Goal: Task Accomplishment & Management: Manage account settings

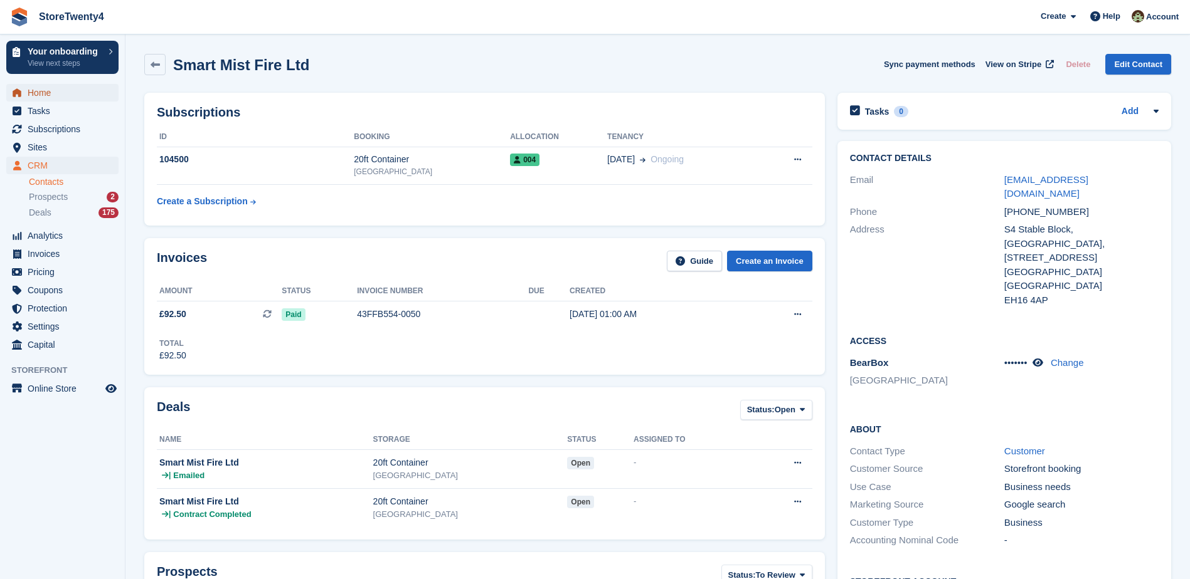
click at [58, 94] on span "Home" at bounding box center [65, 93] width 75 height 18
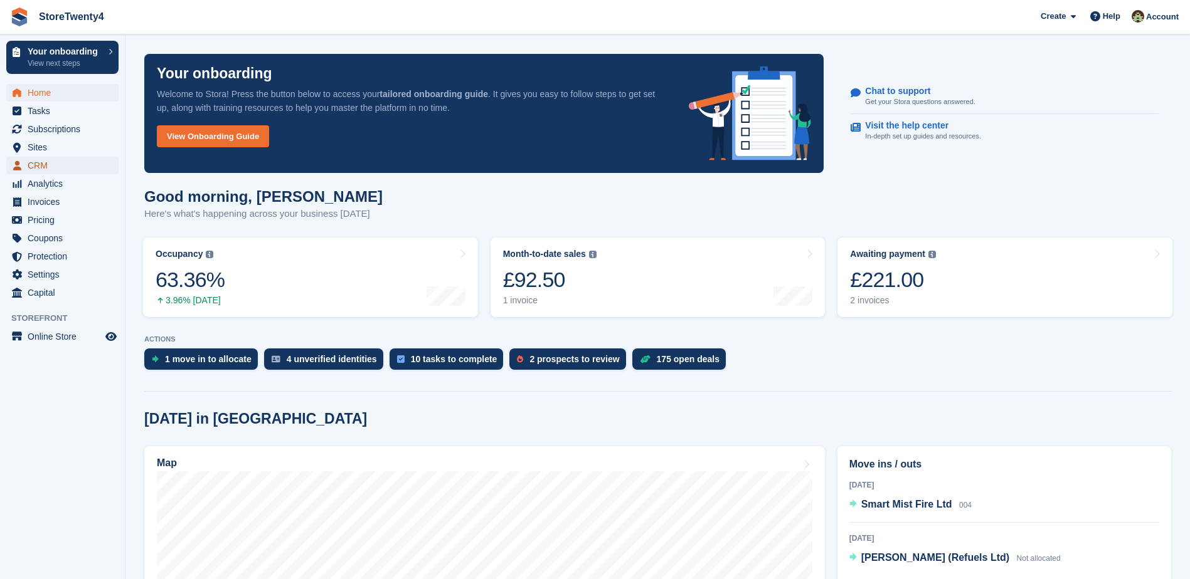
click at [34, 169] on span "CRM" at bounding box center [65, 166] width 75 height 18
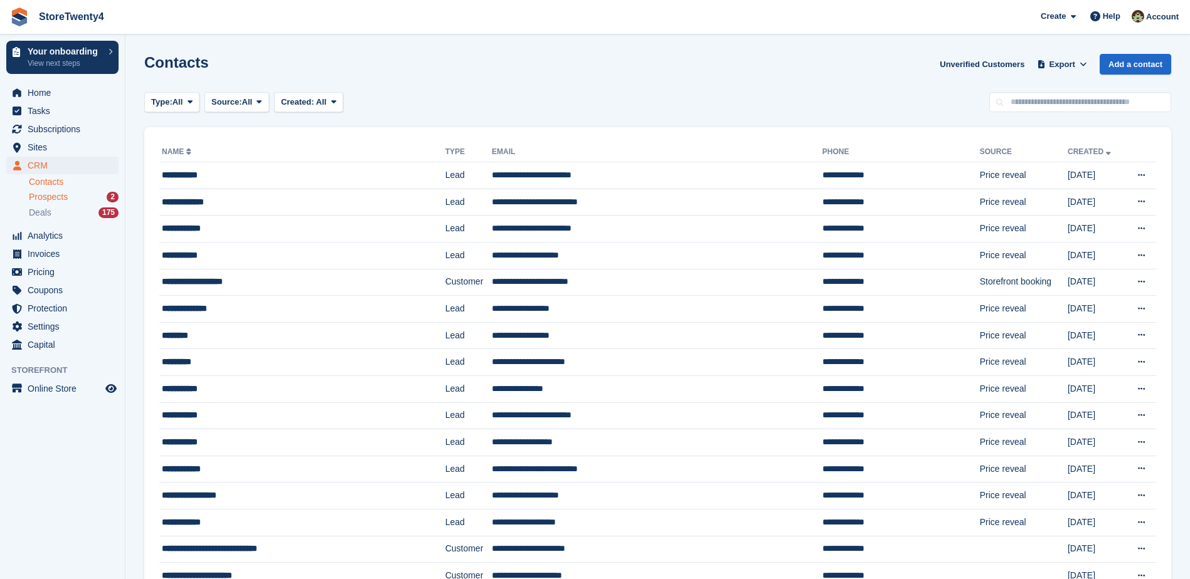
click at [55, 198] on span "Prospects" at bounding box center [48, 197] width 39 height 12
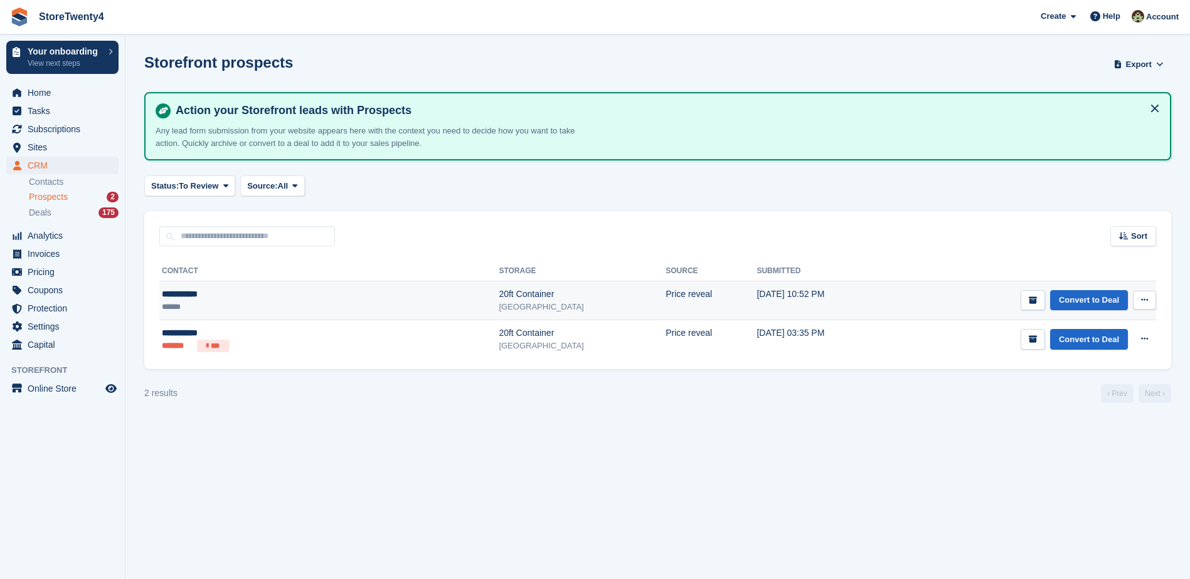
click at [665, 293] on td "Price reveal" at bounding box center [710, 301] width 91 height 39
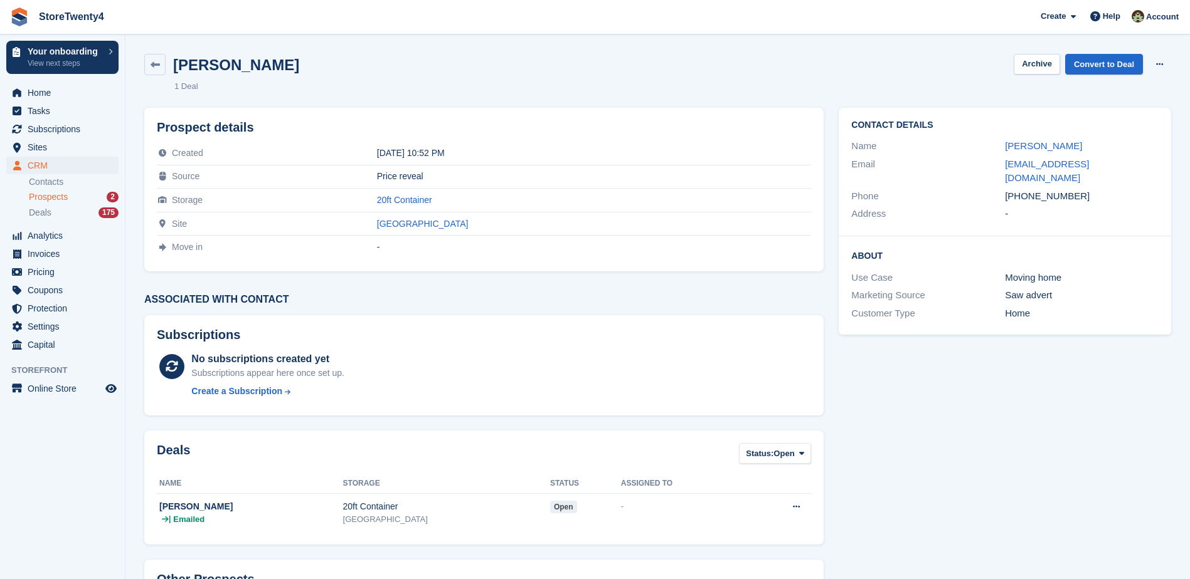
scroll to position [100, 0]
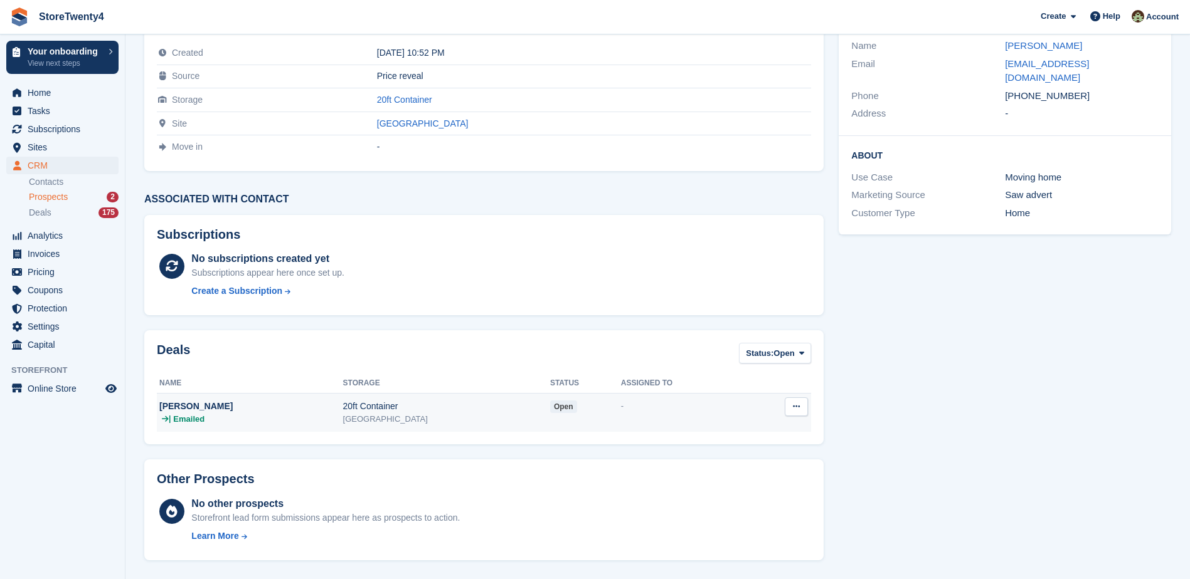
click at [343, 418] on div "[GEOGRAPHIC_DATA]" at bounding box center [446, 419] width 207 height 13
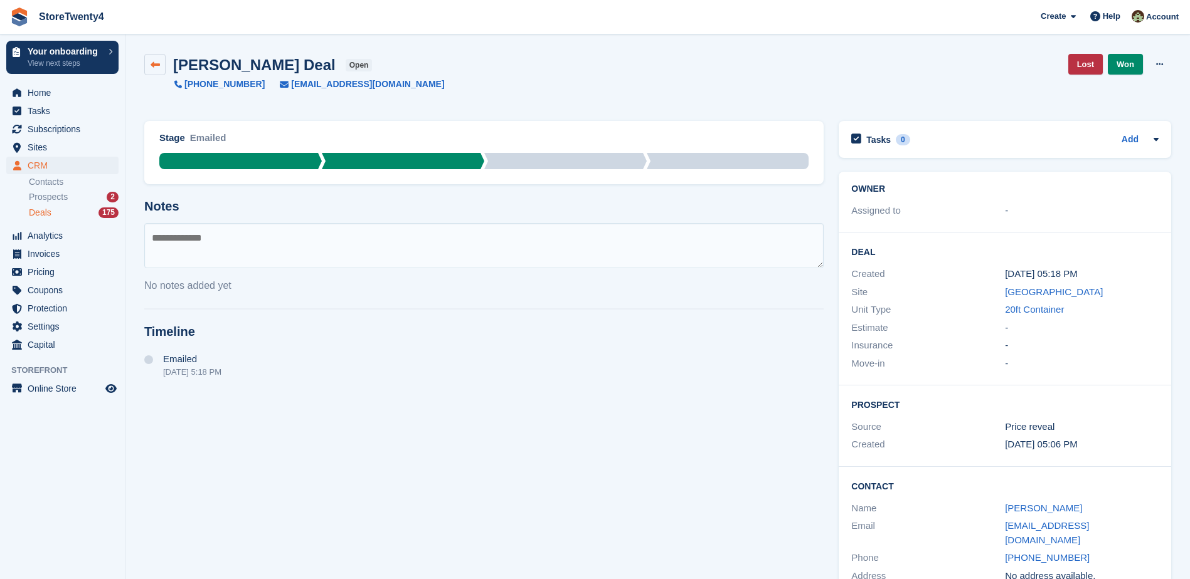
click at [157, 60] on icon at bounding box center [154, 64] width 9 height 9
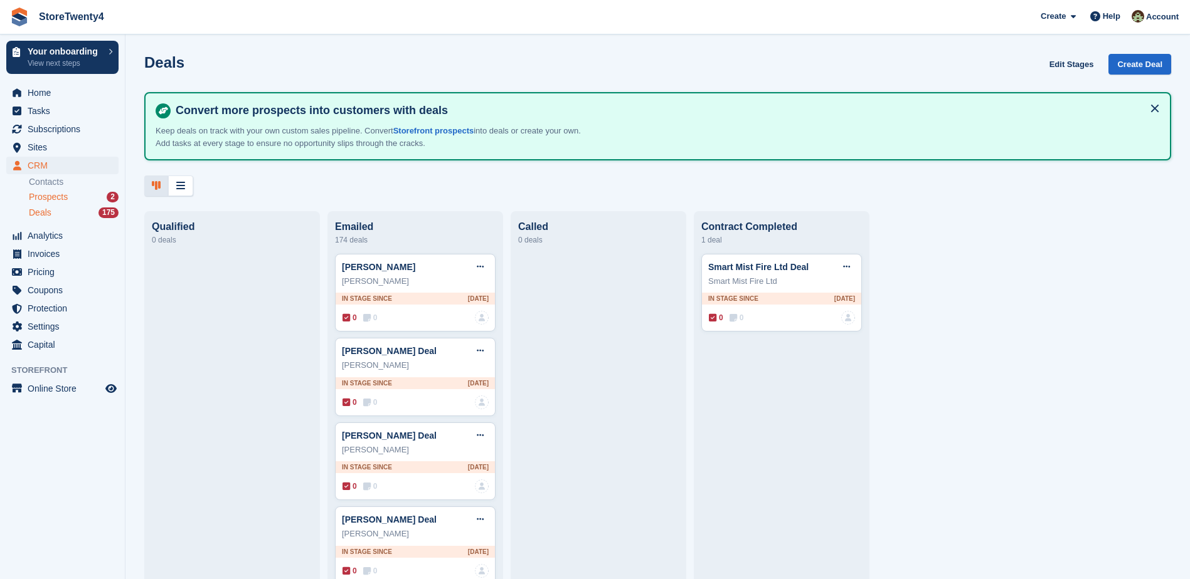
click at [53, 197] on span "Prospects" at bounding box center [48, 197] width 39 height 12
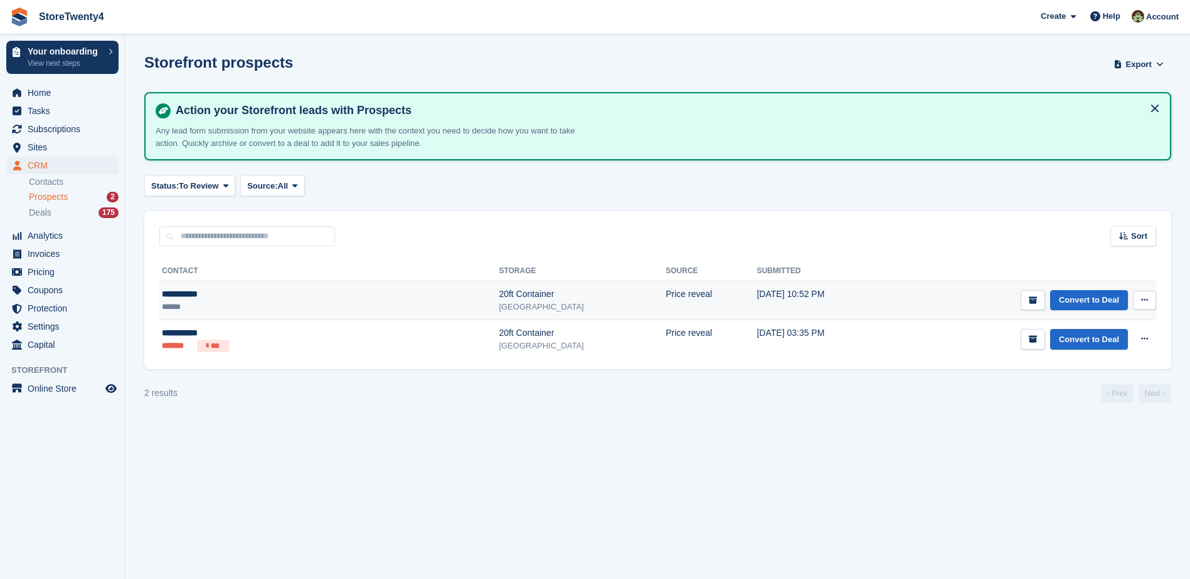
click at [499, 294] on div "20ft Container" at bounding box center [582, 294] width 167 height 13
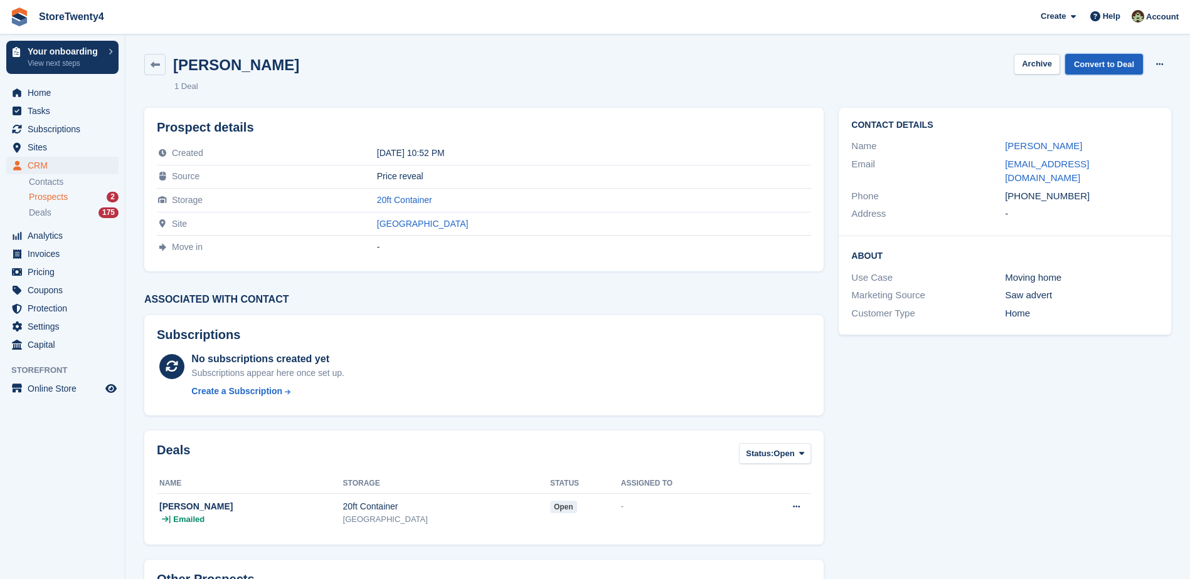
click at [1103, 70] on link "Convert to Deal" at bounding box center [1104, 64] width 78 height 21
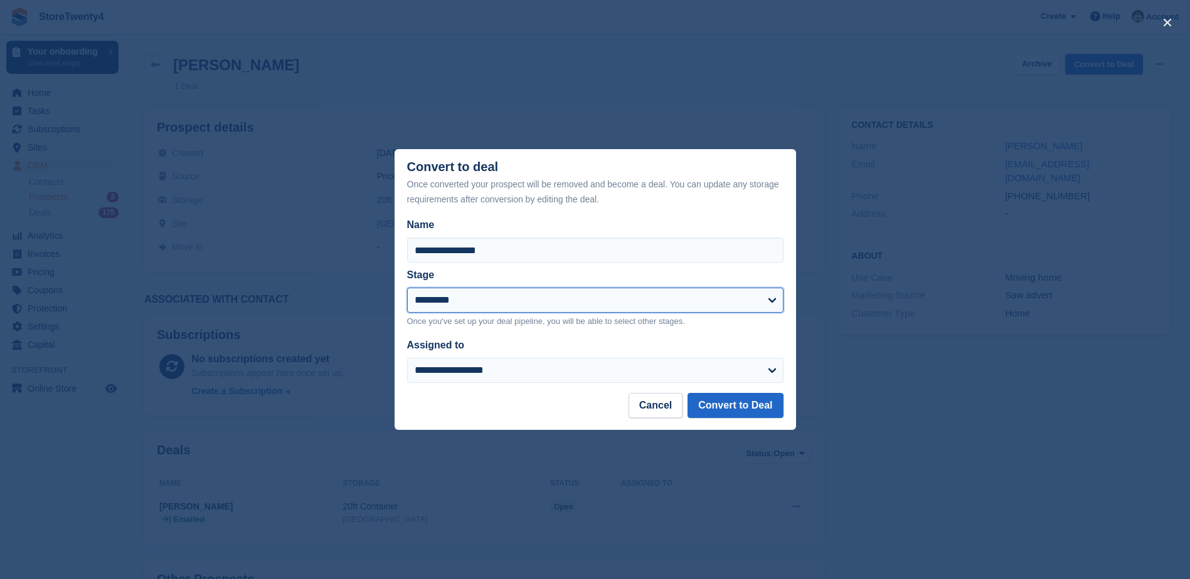
drag, startPoint x: 573, startPoint y: 306, endPoint x: 566, endPoint y: 310, distance: 7.3
click at [573, 306] on select "**********" at bounding box center [595, 300] width 376 height 25
select select "****"
click at [407, 289] on select "**********" at bounding box center [595, 300] width 376 height 25
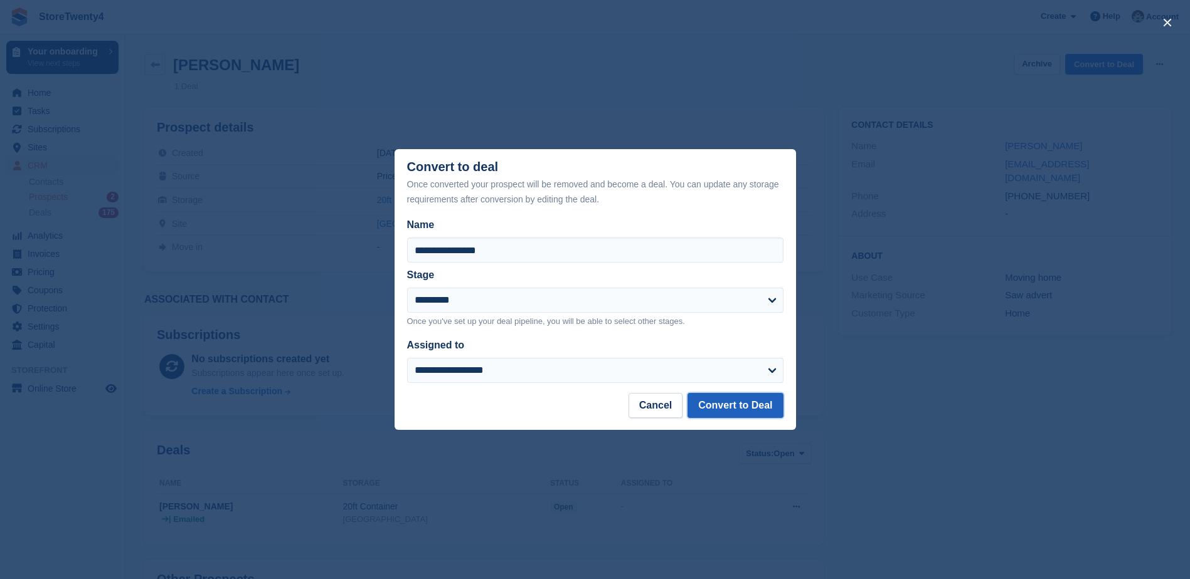
click at [739, 403] on button "Convert to Deal" at bounding box center [734, 405] width 95 height 25
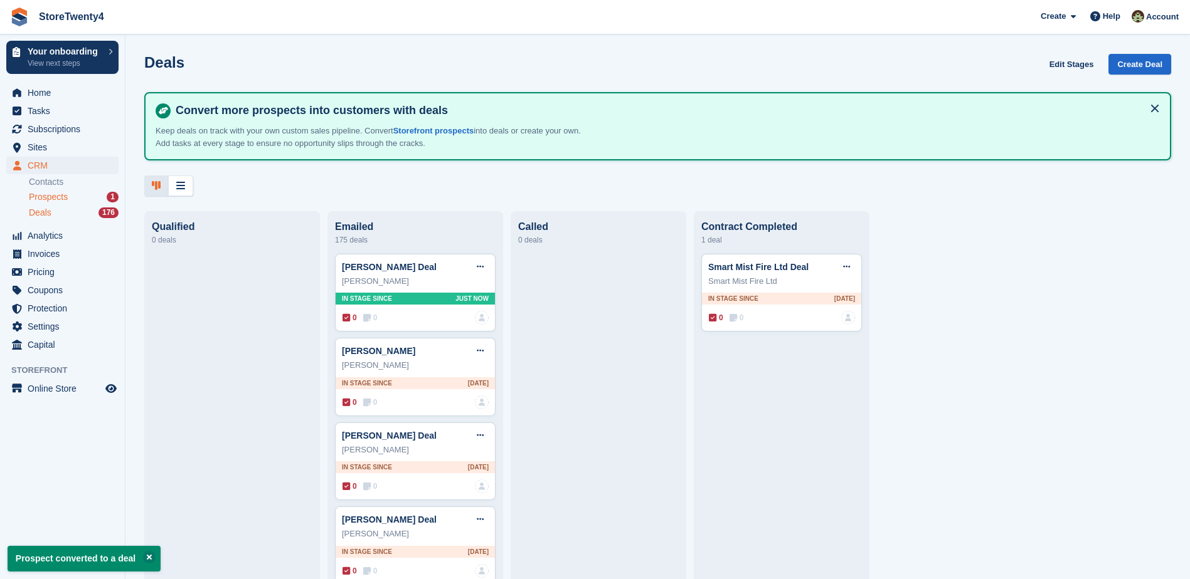
click at [48, 198] on span "Prospects" at bounding box center [48, 197] width 39 height 12
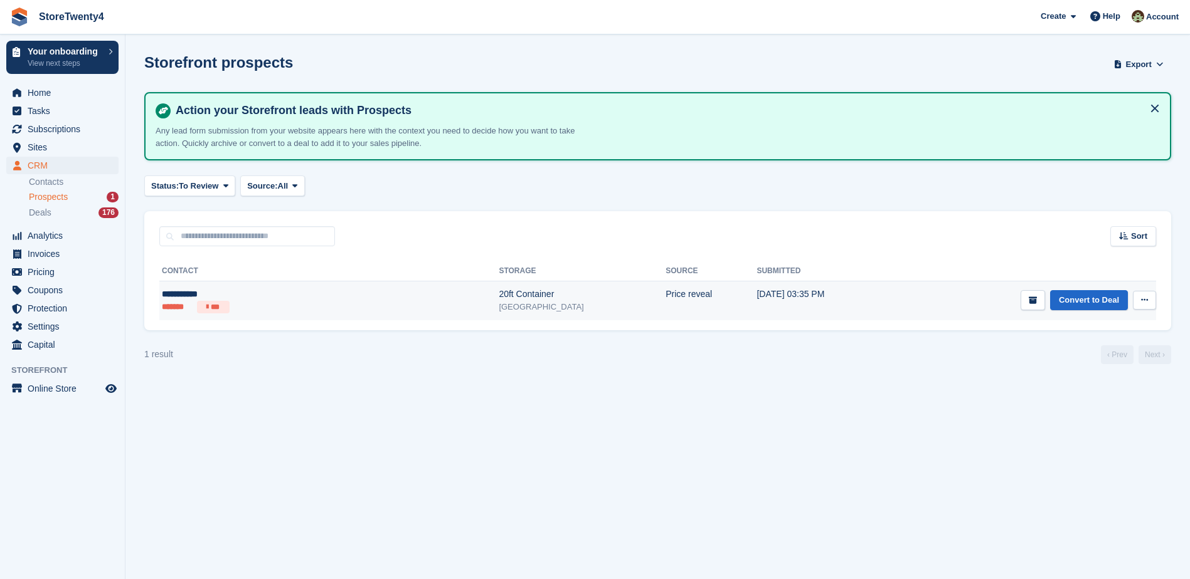
click at [499, 304] on div "[GEOGRAPHIC_DATA]" at bounding box center [582, 307] width 167 height 13
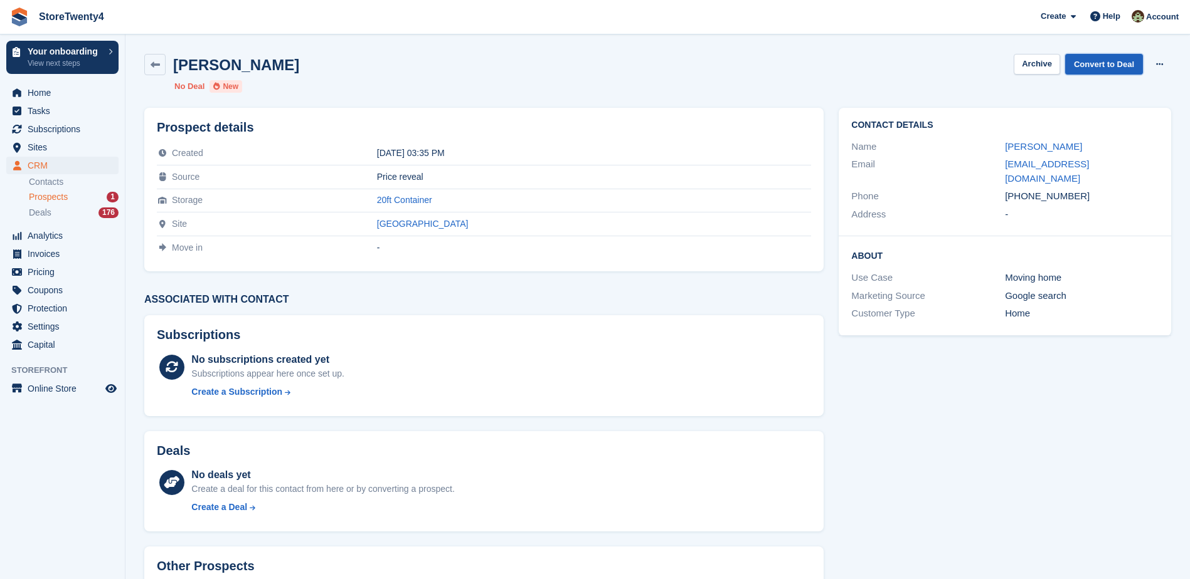
click at [1097, 56] on link "Convert to Deal" at bounding box center [1104, 64] width 78 height 21
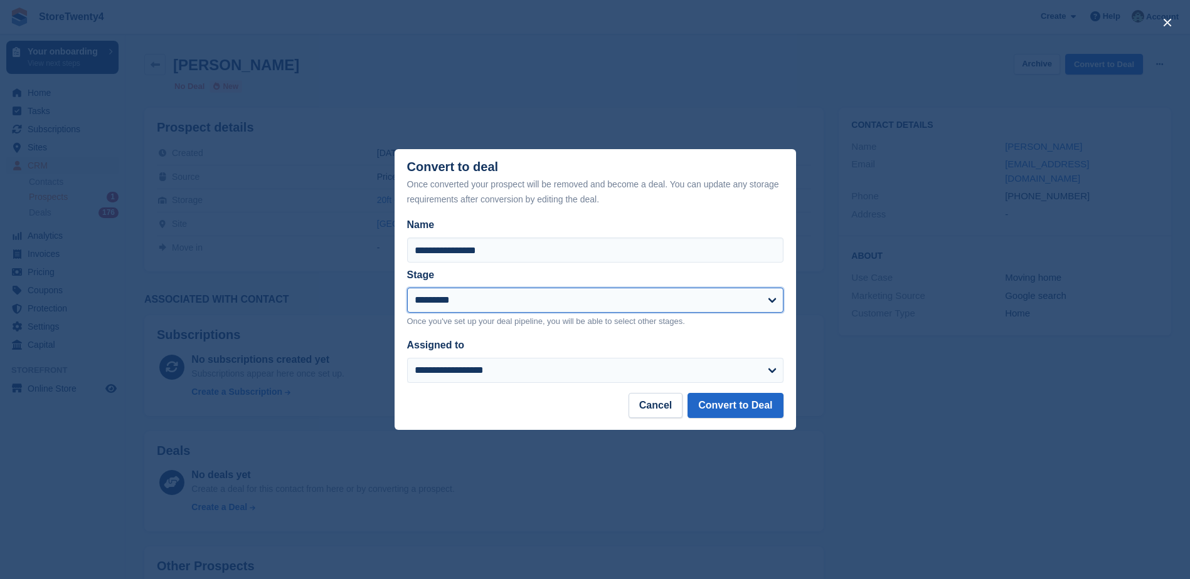
click at [619, 305] on select "**********" at bounding box center [595, 300] width 376 height 25
select select "****"
click at [407, 289] on select "**********" at bounding box center [595, 300] width 376 height 25
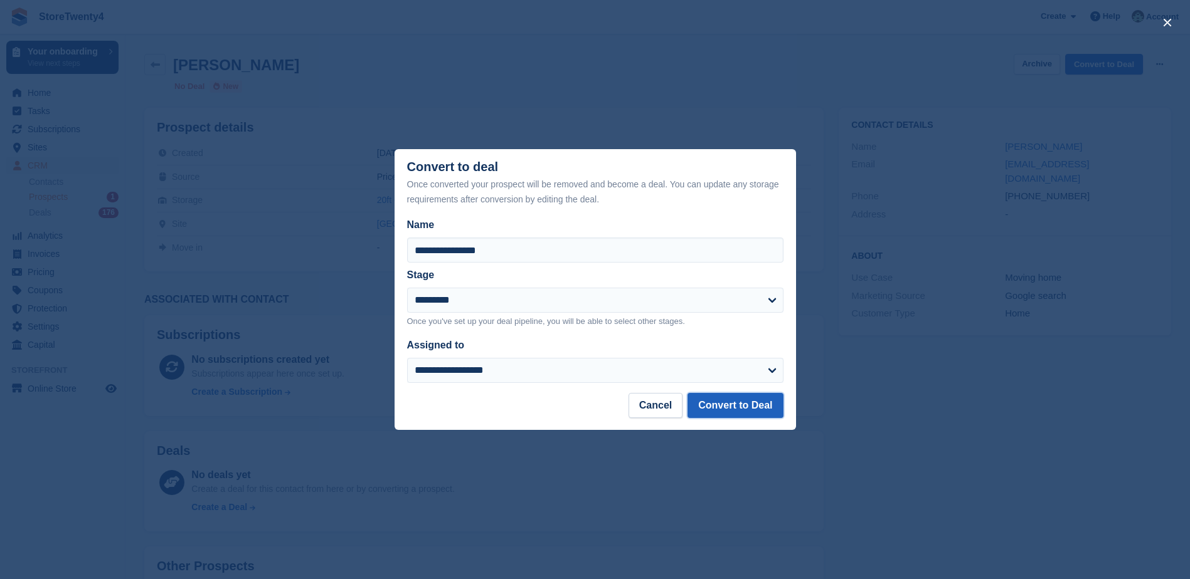
click at [723, 409] on button "Convert to Deal" at bounding box center [734, 405] width 95 height 25
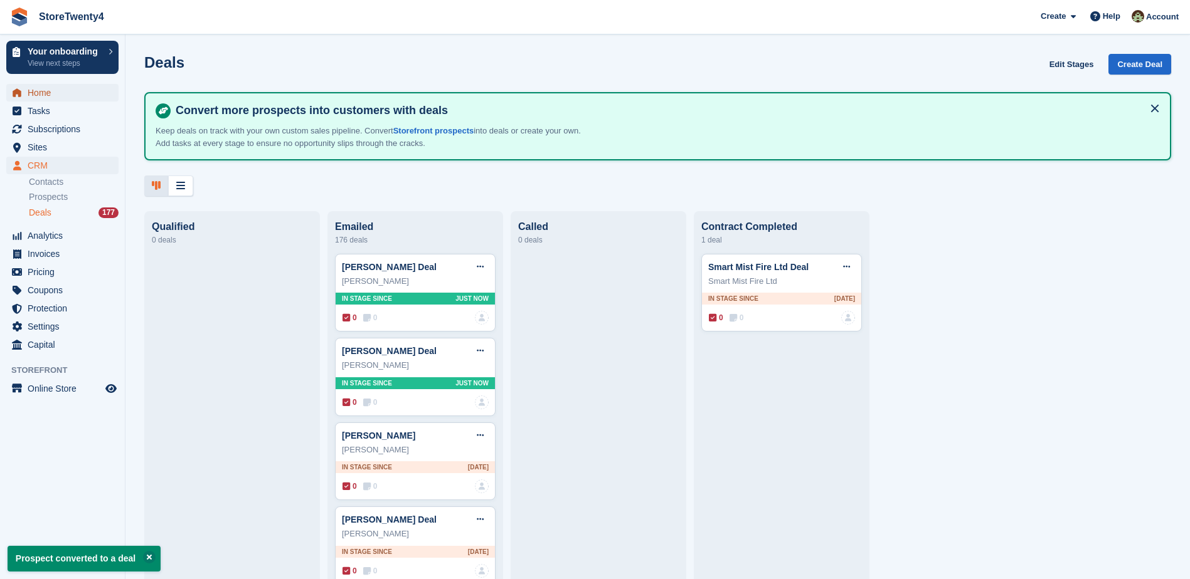
click at [45, 94] on span "Home" at bounding box center [65, 93] width 75 height 18
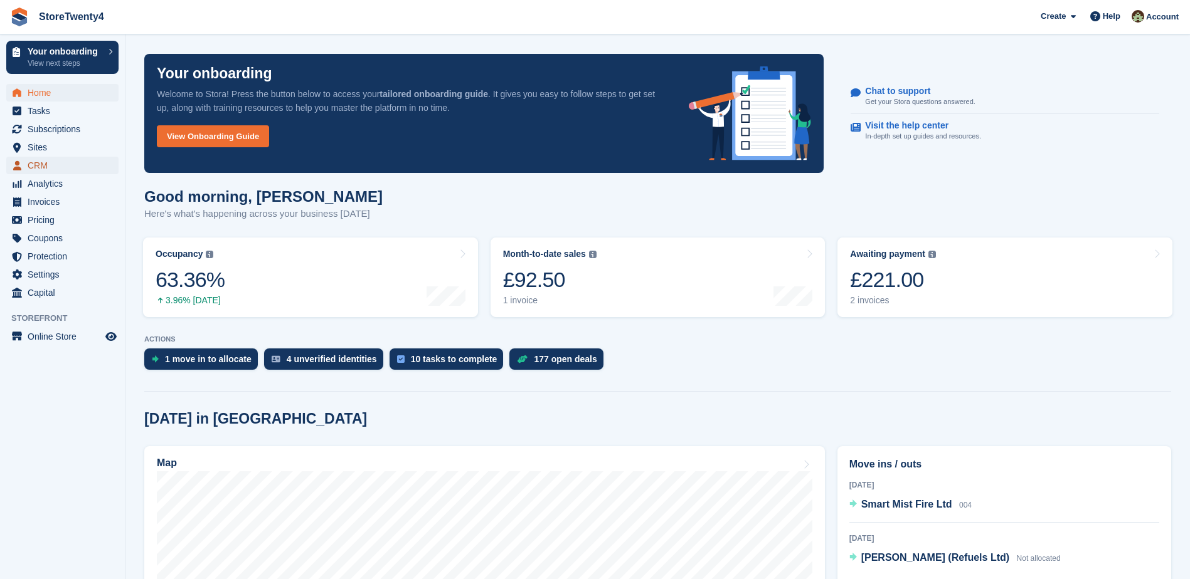
click at [43, 166] on span "CRM" at bounding box center [65, 166] width 75 height 18
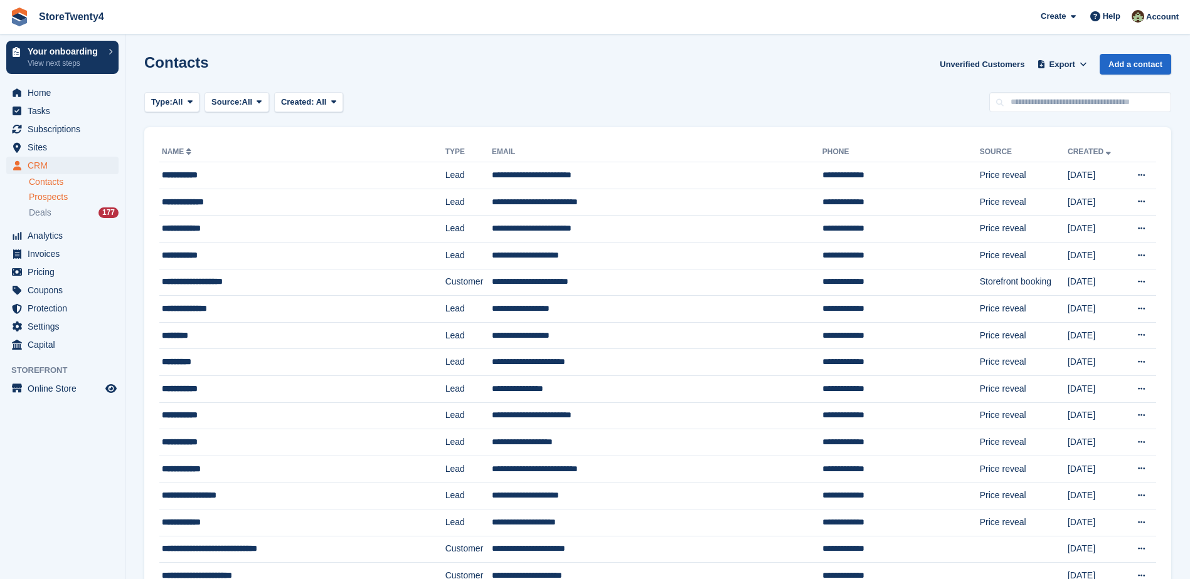
click at [56, 198] on span "Prospects" at bounding box center [48, 197] width 39 height 12
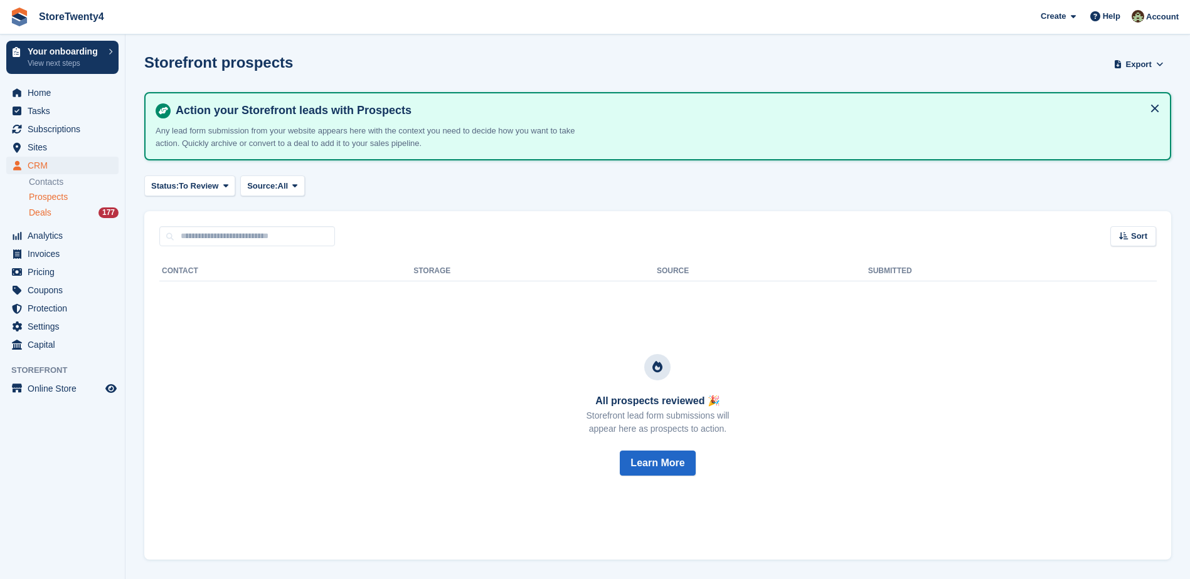
click at [50, 211] on span "Deals" at bounding box center [40, 213] width 23 height 12
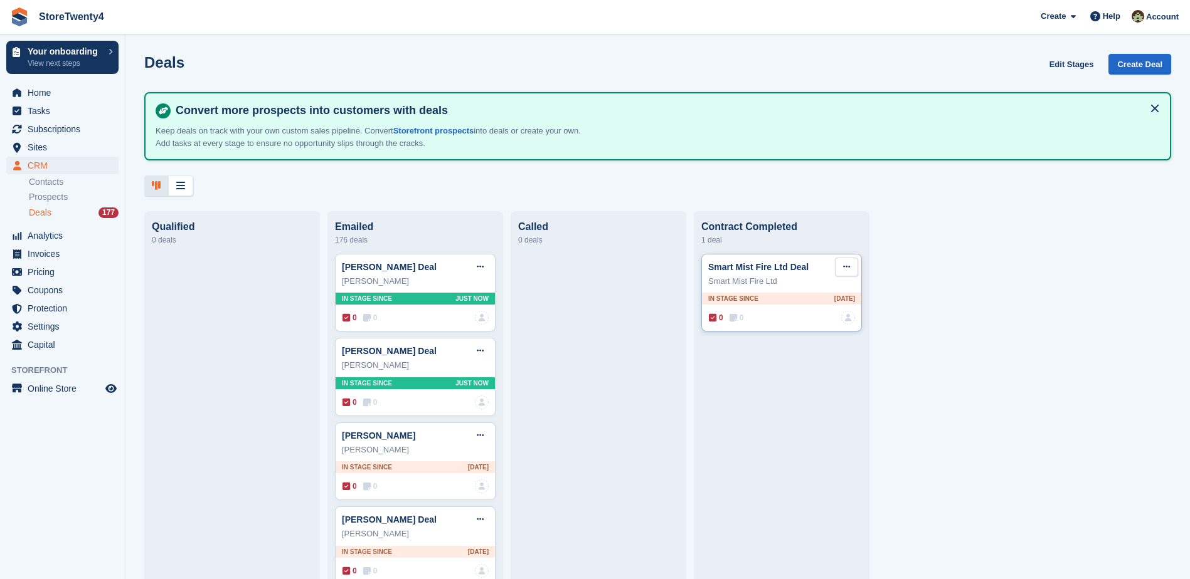
click at [850, 272] on button at bounding box center [846, 267] width 23 height 19
click at [783, 319] on p "Mark as won" at bounding box center [797, 318] width 109 height 16
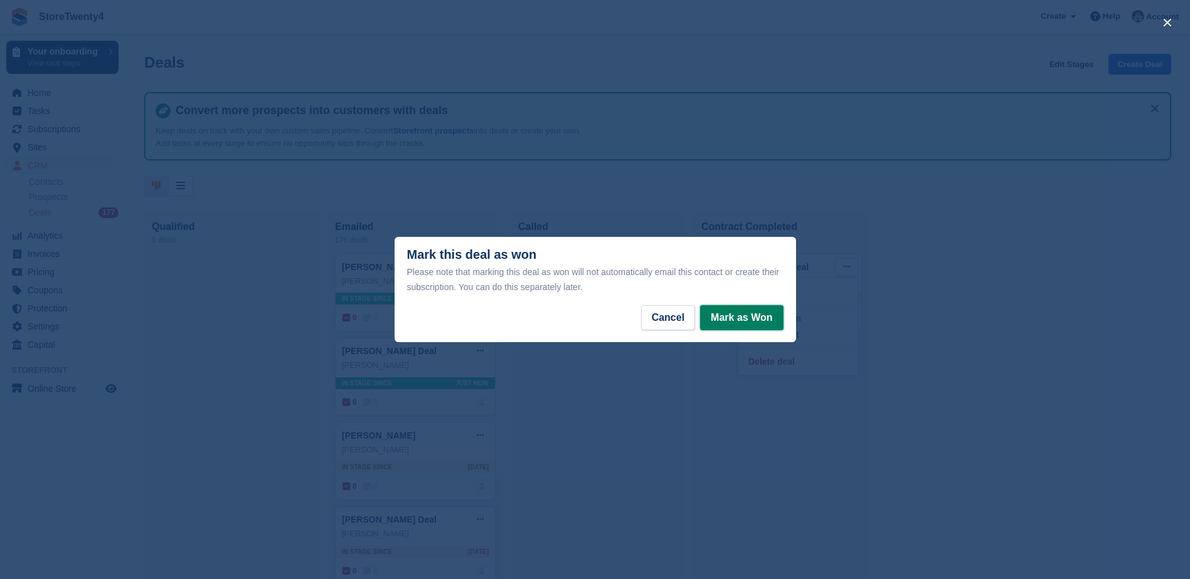
click at [738, 319] on button "Mark as Won" at bounding box center [741, 317] width 83 height 25
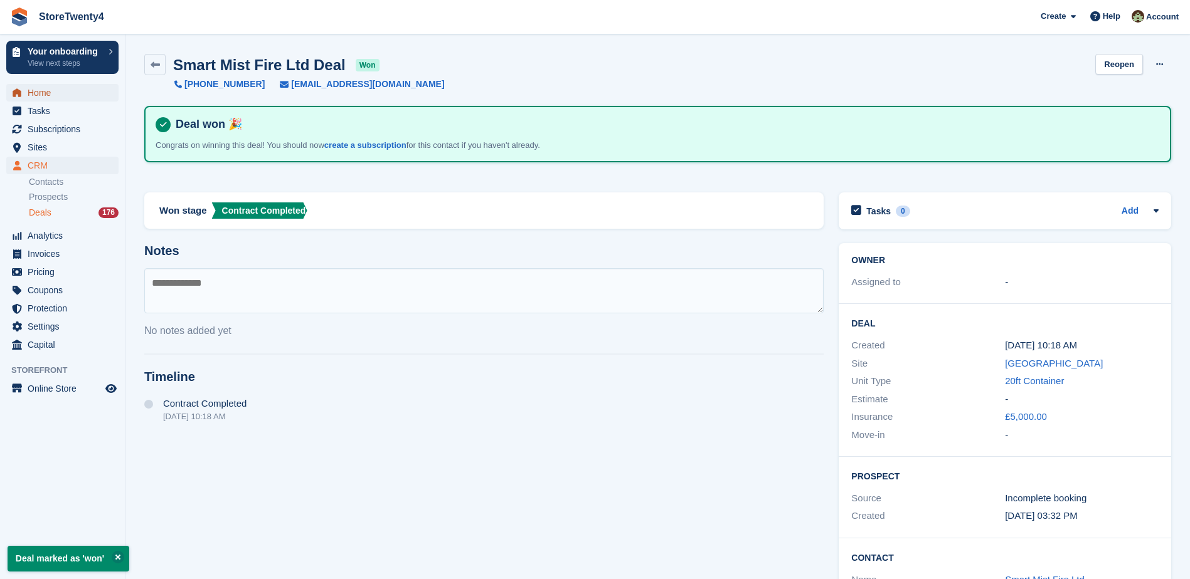
click at [45, 95] on span "Home" at bounding box center [65, 93] width 75 height 18
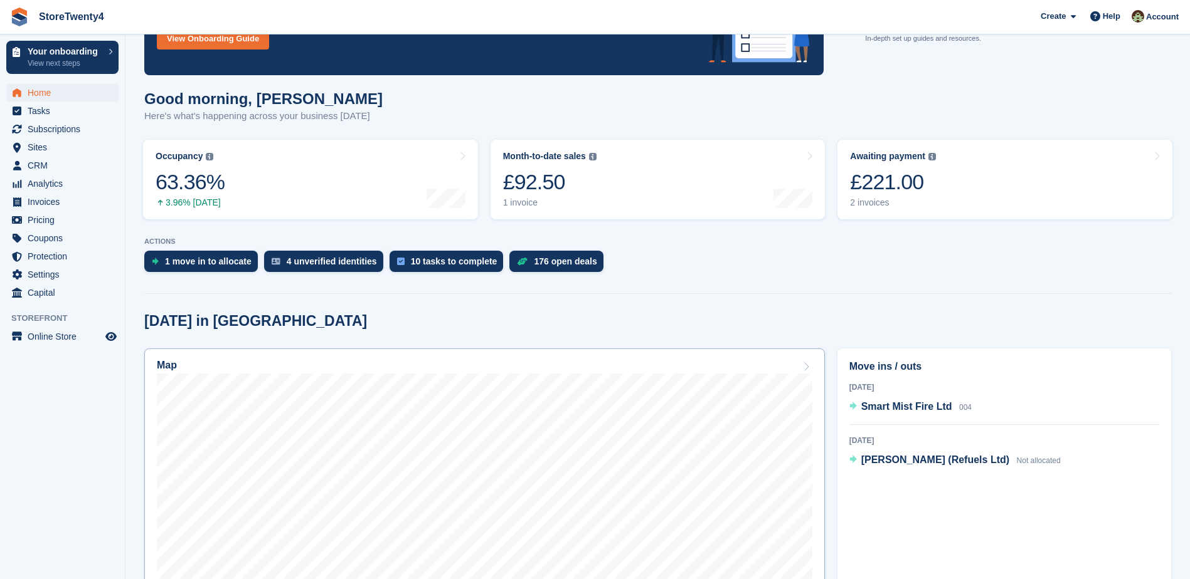
scroll to position [251, 0]
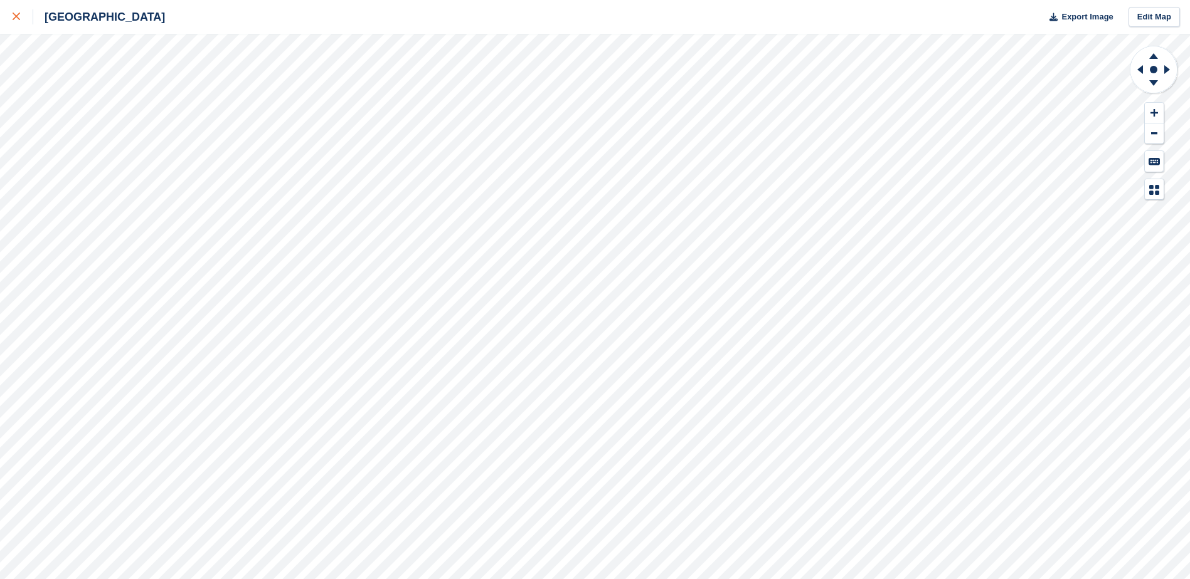
click at [19, 19] on icon at bounding box center [17, 17] width 8 height 8
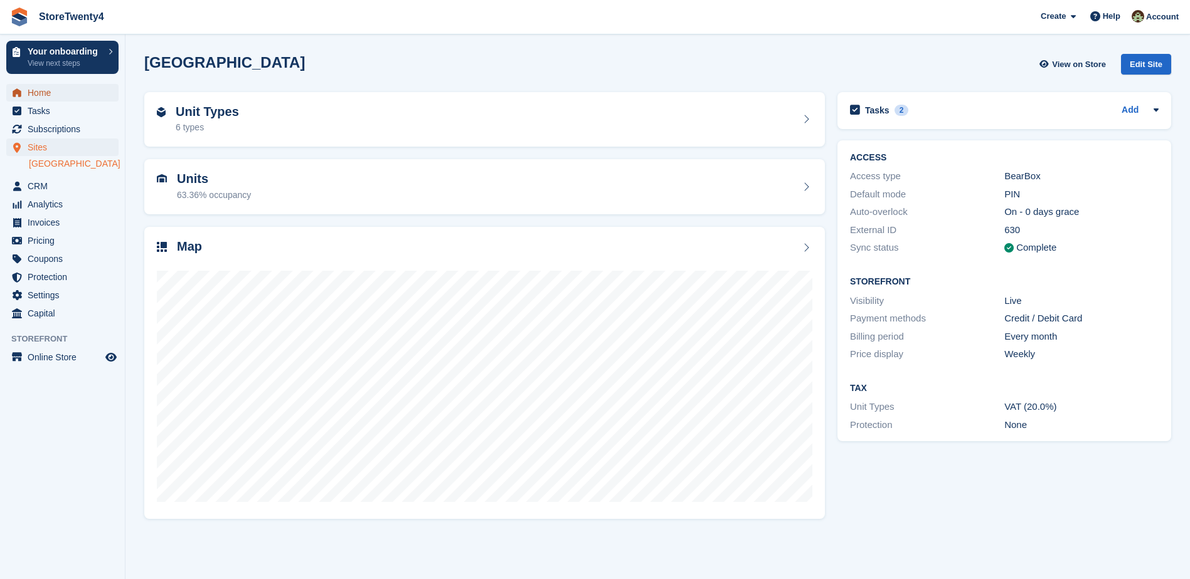
click at [46, 95] on span "Home" at bounding box center [65, 93] width 75 height 18
